Goal: Check status: Check status

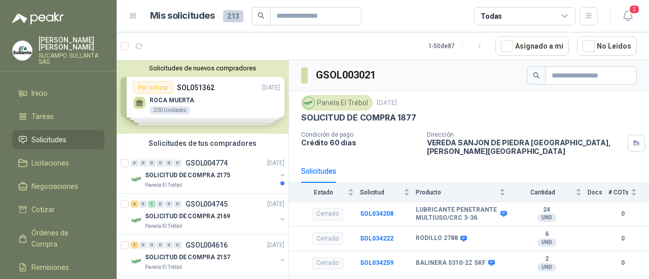
scroll to position [16, 0]
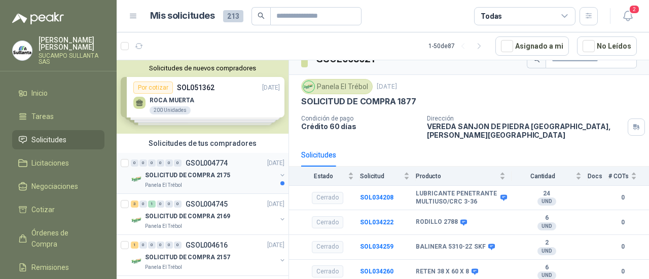
click at [161, 181] on p "Panela El Trébol" at bounding box center [163, 185] width 37 height 8
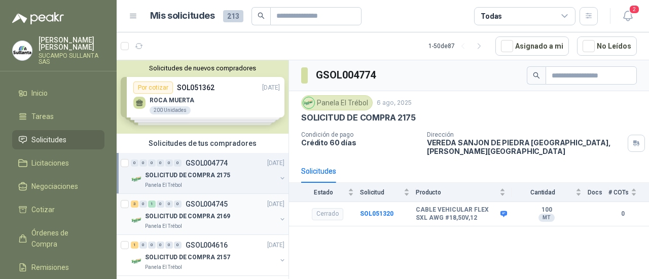
click at [231, 212] on div "SOLICITUD DE COMPRA 2169" at bounding box center [210, 216] width 131 height 12
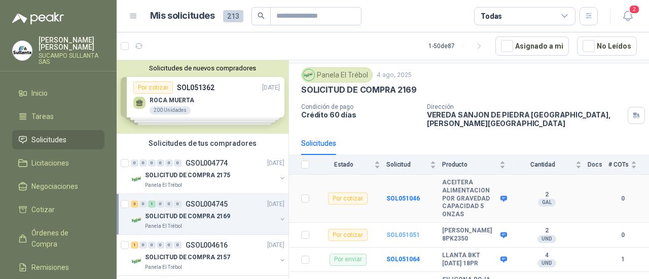
scroll to position [41, 0]
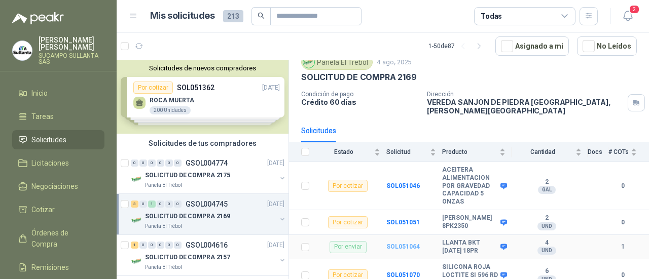
click at [402, 243] on b "SOL051064" at bounding box center [402, 246] width 33 height 7
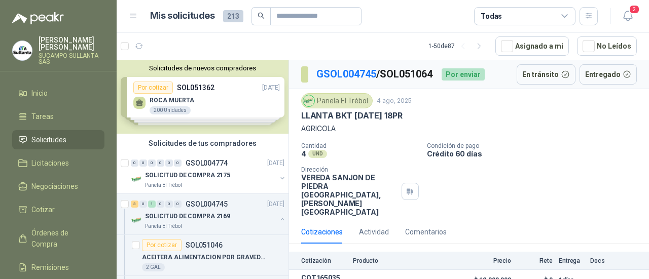
scroll to position [3, 0]
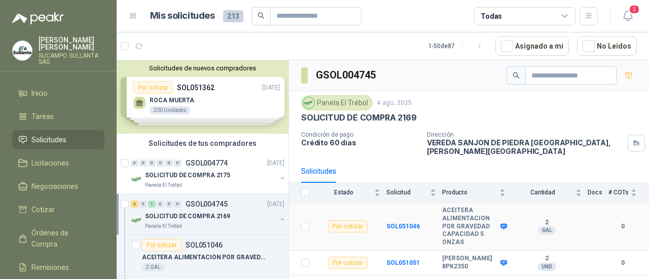
scroll to position [41, 0]
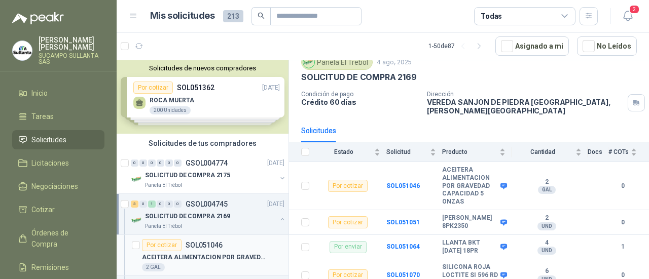
drag, startPoint x: 210, startPoint y: 245, endPoint x: 217, endPoint y: 246, distance: 6.7
click at [210, 246] on p "SOL051046" at bounding box center [203, 245] width 37 height 7
